Goal: Transaction & Acquisition: Purchase product/service

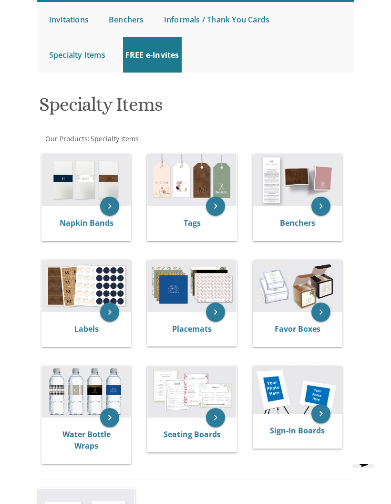
scroll to position [152, 0]
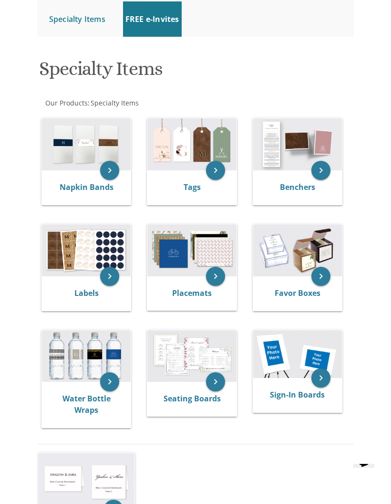
click at [193, 292] on link "Placemats" at bounding box center [192, 293] width 40 height 10
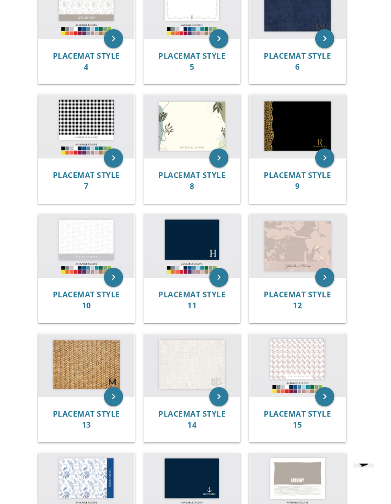
scroll to position [455, 0]
click at [94, 56] on span "Placemat Style 4" at bounding box center [86, 61] width 67 height 21
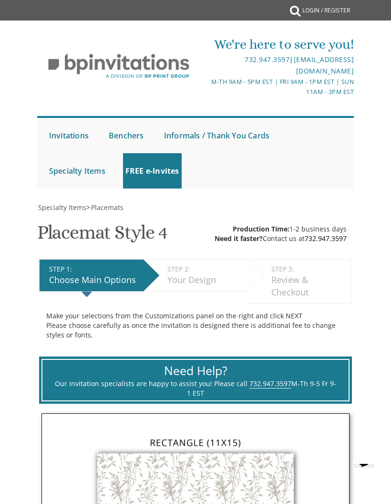
click at [0, 0] on link "Standard" at bounding box center [0, 0] width 0 height 0
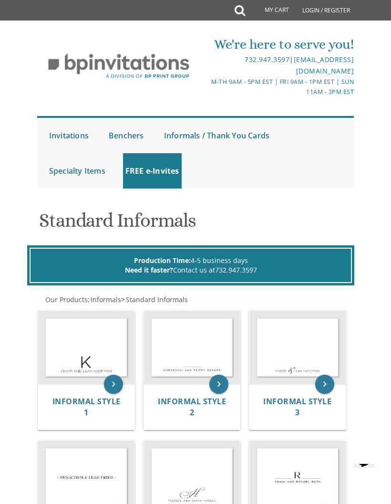
click at [206, 330] on img at bounding box center [192, 347] width 96 height 73
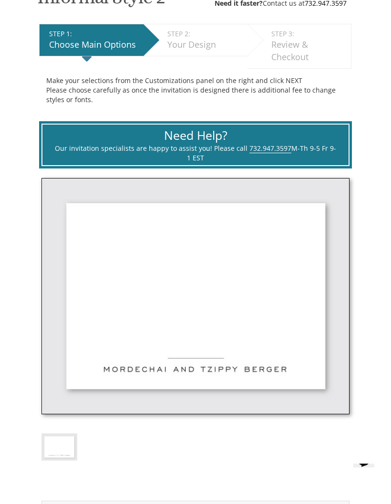
scroll to position [284, 0]
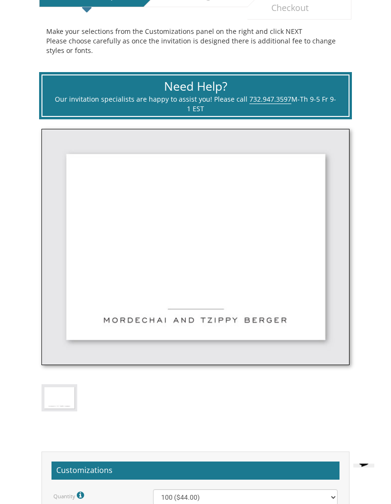
click at [251, 319] on img at bounding box center [196, 247] width 308 height 236
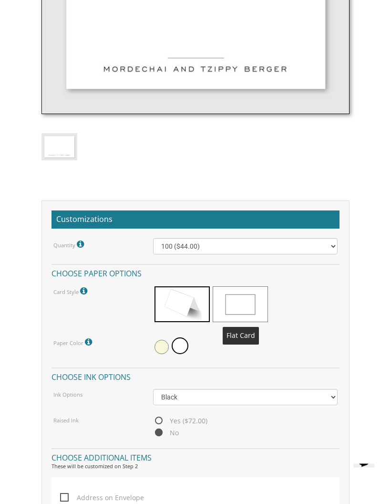
scroll to position [564, 0]
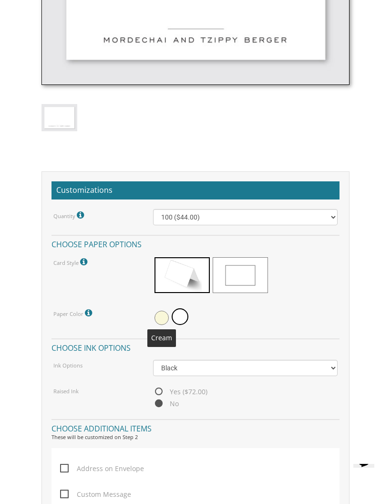
click at [163, 313] on span at bounding box center [162, 318] width 14 height 14
click at [270, 364] on select "Black Colored Ink ($32.00)" at bounding box center [245, 368] width 185 height 16
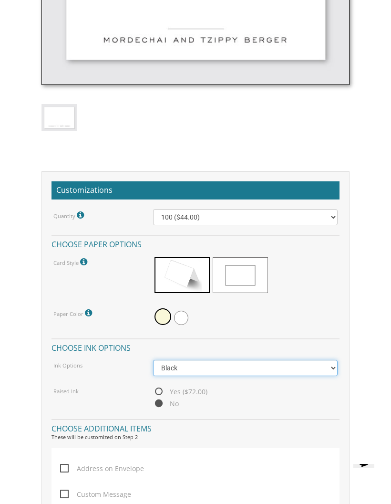
select select "Standard"
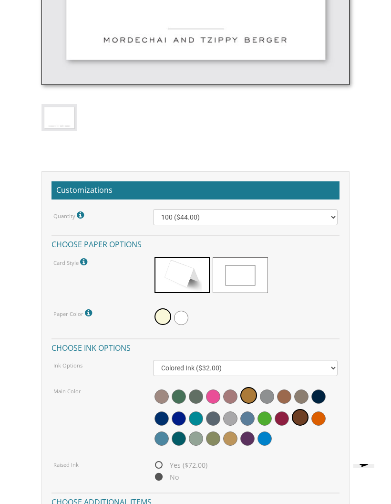
click at [160, 416] on span at bounding box center [162, 418] width 14 height 14
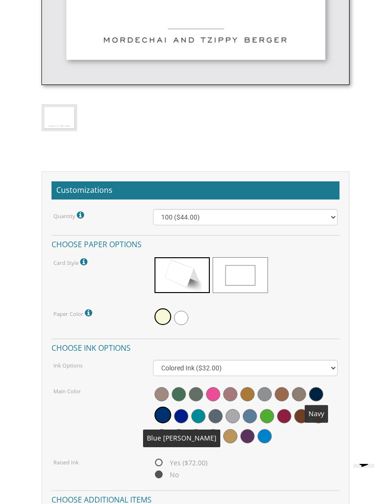
click at [314, 387] on span at bounding box center [316, 394] width 14 height 14
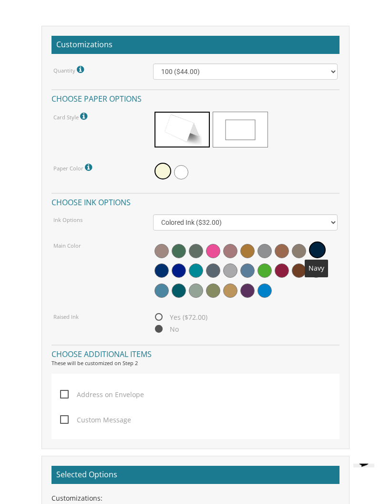
click at [157, 312] on span "Yes ($72.00)" at bounding box center [180, 318] width 54 height 12
click at [157, 315] on input "Yes ($72.00)" at bounding box center [156, 318] width 6 height 6
radio input "true"
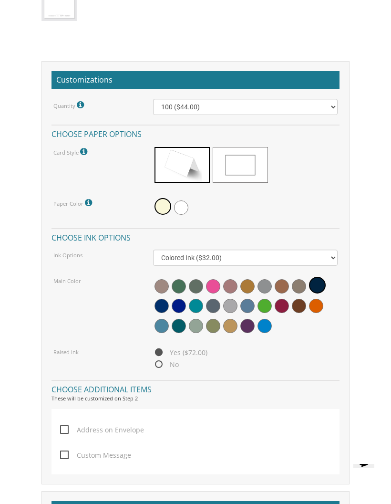
scroll to position [652, 0]
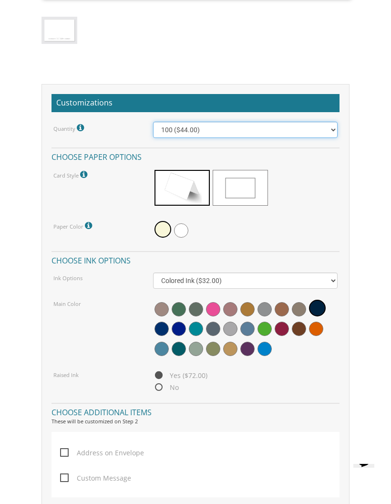
click at [276, 124] on select "100 ($44.00) 200 ($63.00) 300 ($82.00) 400 ($101.00) 500 ($120.00) 600 ($139.00…" at bounding box center [245, 130] width 185 height 16
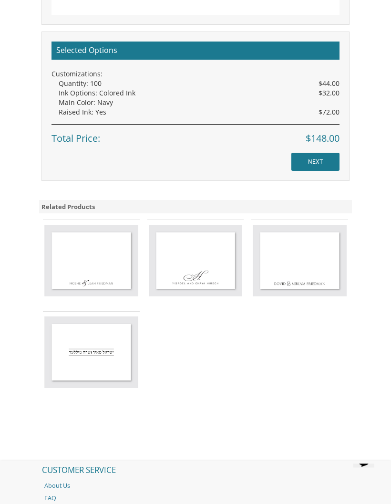
scroll to position [1088, 0]
